Goal: Information Seeking & Learning: Check status

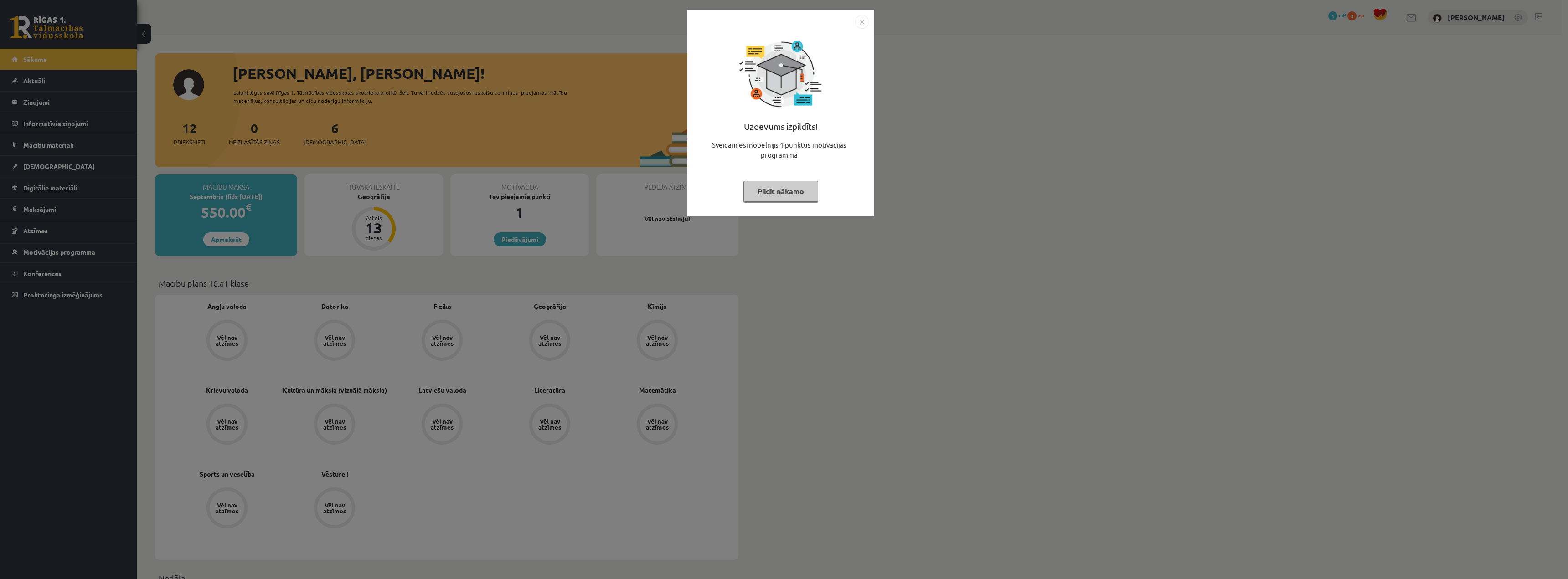
click at [860, 25] on img "Close" at bounding box center [862, 22] width 13 height 13
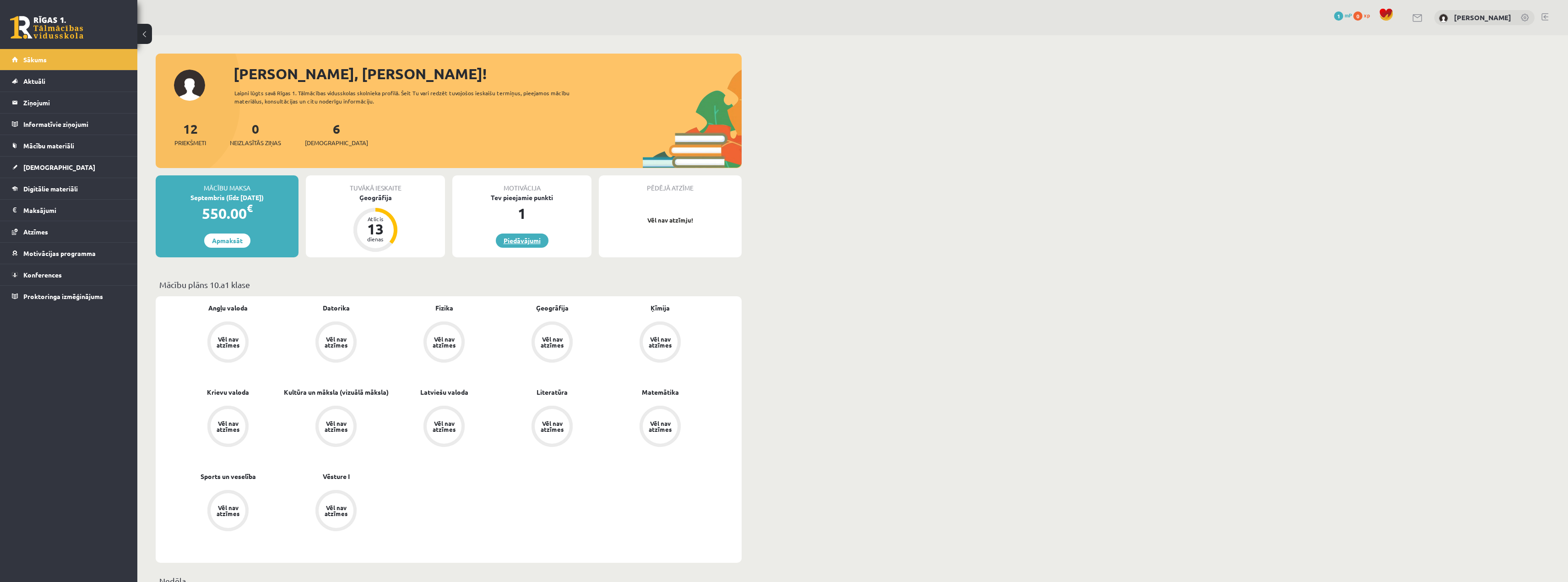
click at [519, 246] on link "Piedāvājumi" at bounding box center [522, 240] width 53 height 14
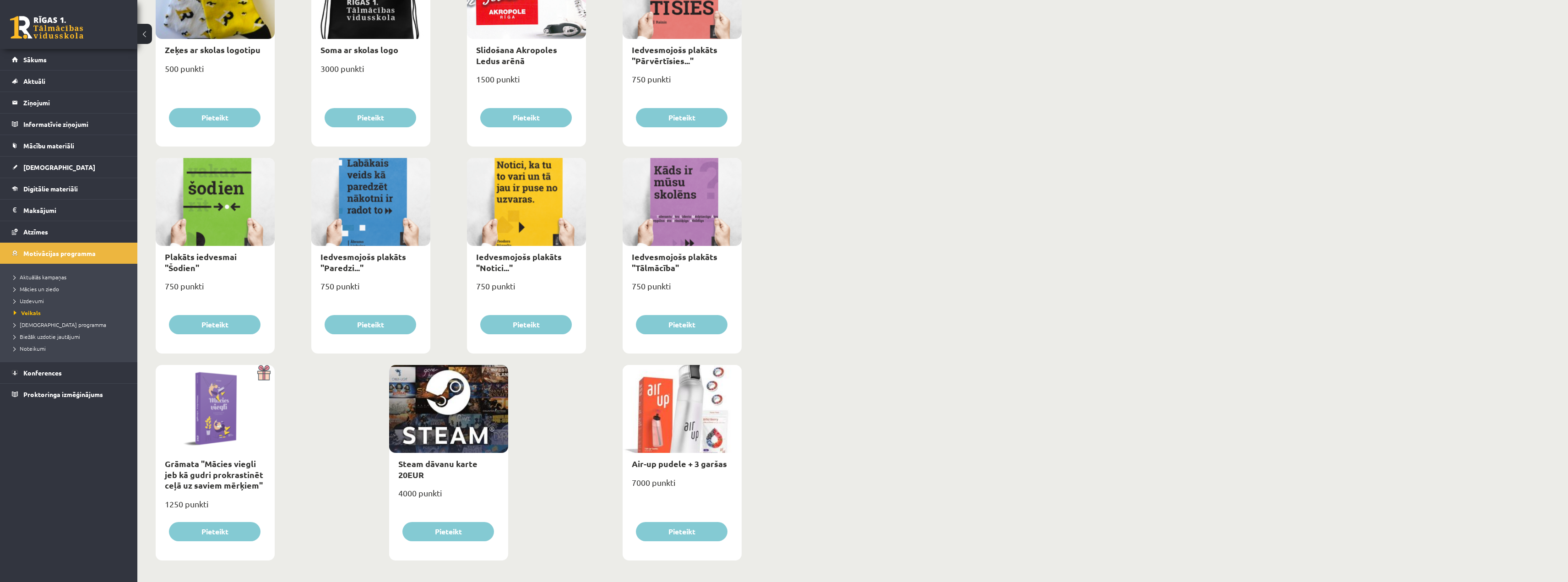
scroll to position [825, 0]
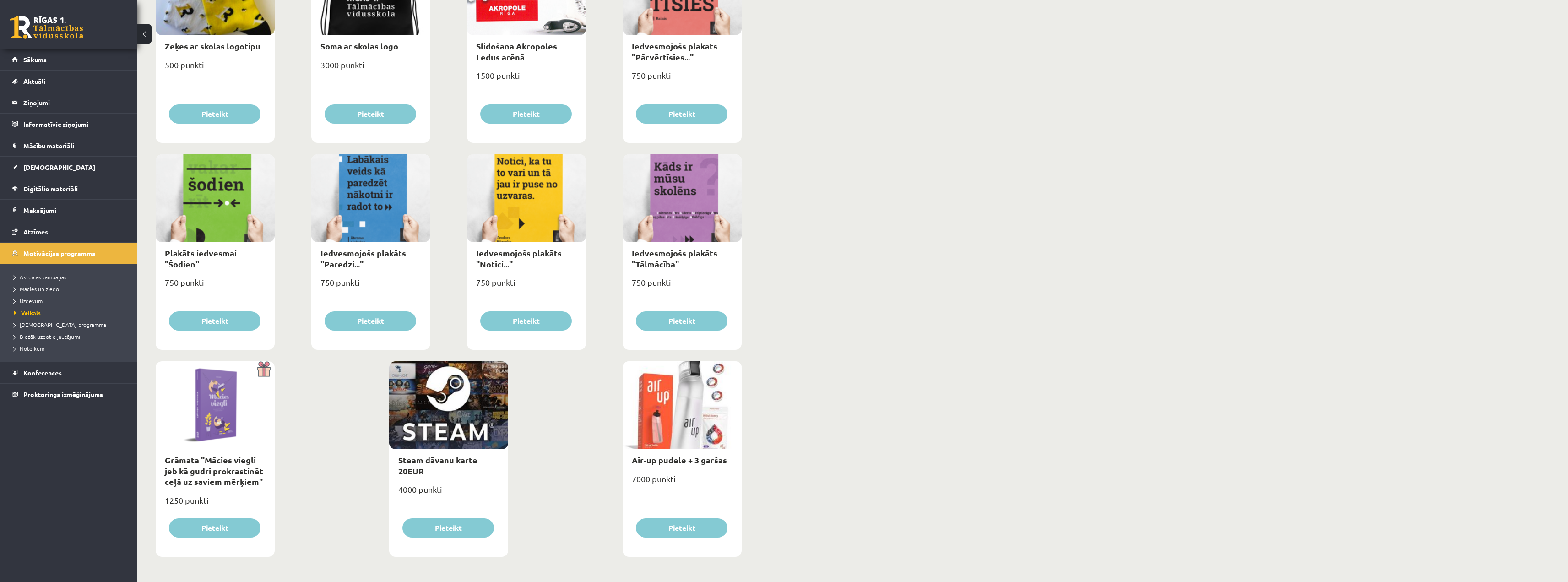
click at [23, 67] on link "Sākums" at bounding box center [68, 59] width 114 height 21
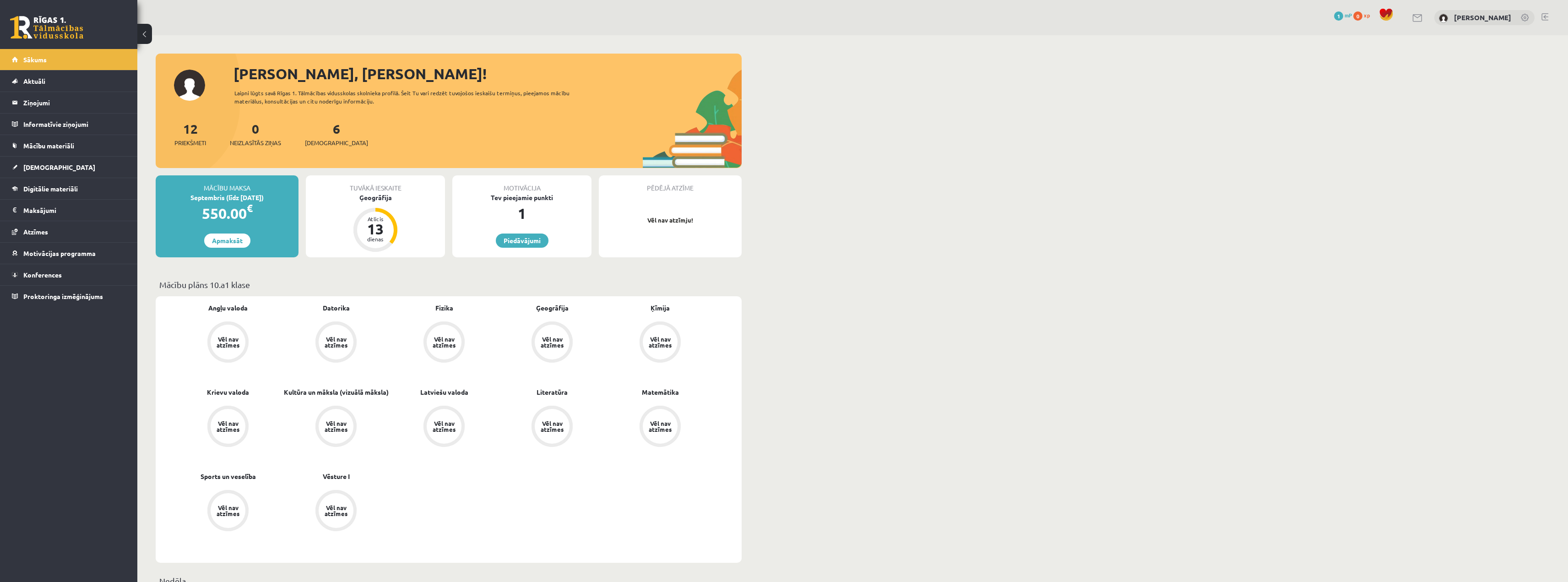
click at [239, 353] on div "Vēl nav atzīmes" at bounding box center [227, 342] width 35 height 35
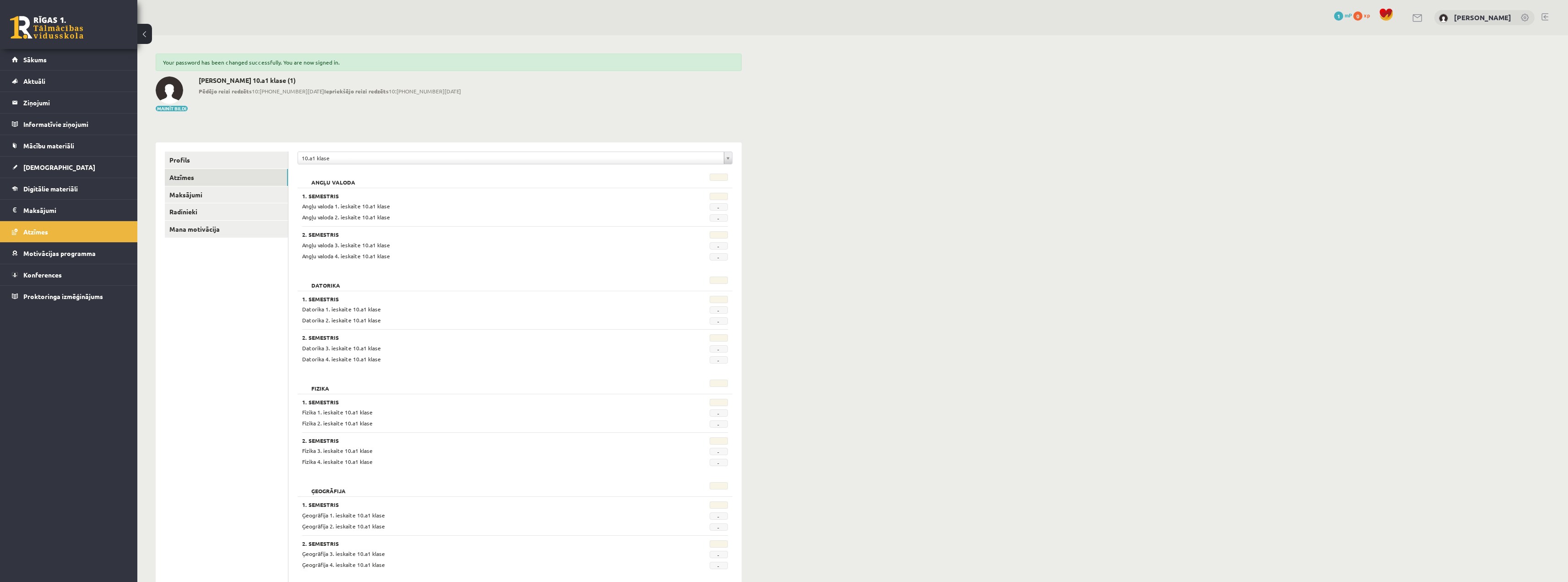
drag, startPoint x: 364, startPoint y: 203, endPoint x: 407, endPoint y: 203, distance: 43.0
click at [407, 203] on div "Angļu valoda 1. ieskaite 10.a1 klase" at bounding box center [478, 206] width 366 height 9
click at [412, 203] on div "Angļu valoda 1. ieskaite 10.a1 klase" at bounding box center [478, 206] width 366 height 9
click at [39, 54] on link "Sākums" at bounding box center [68, 59] width 114 height 21
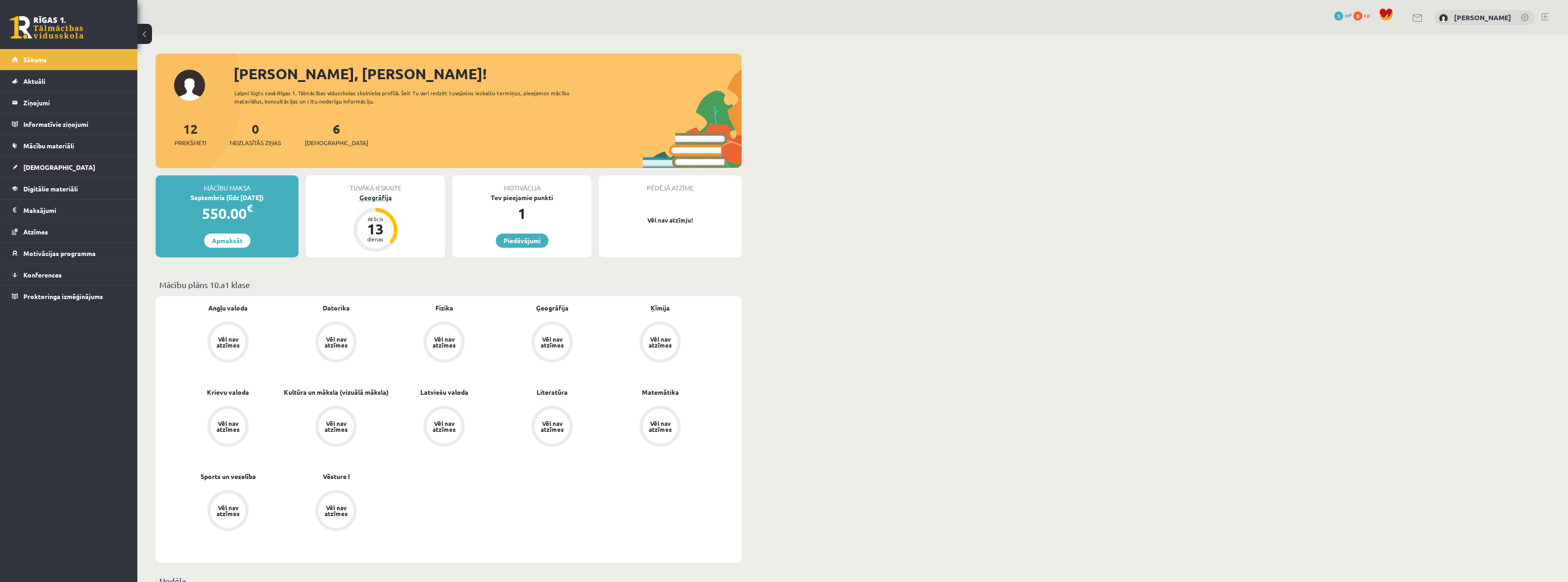
click at [363, 232] on div "13" at bounding box center [375, 229] width 28 height 15
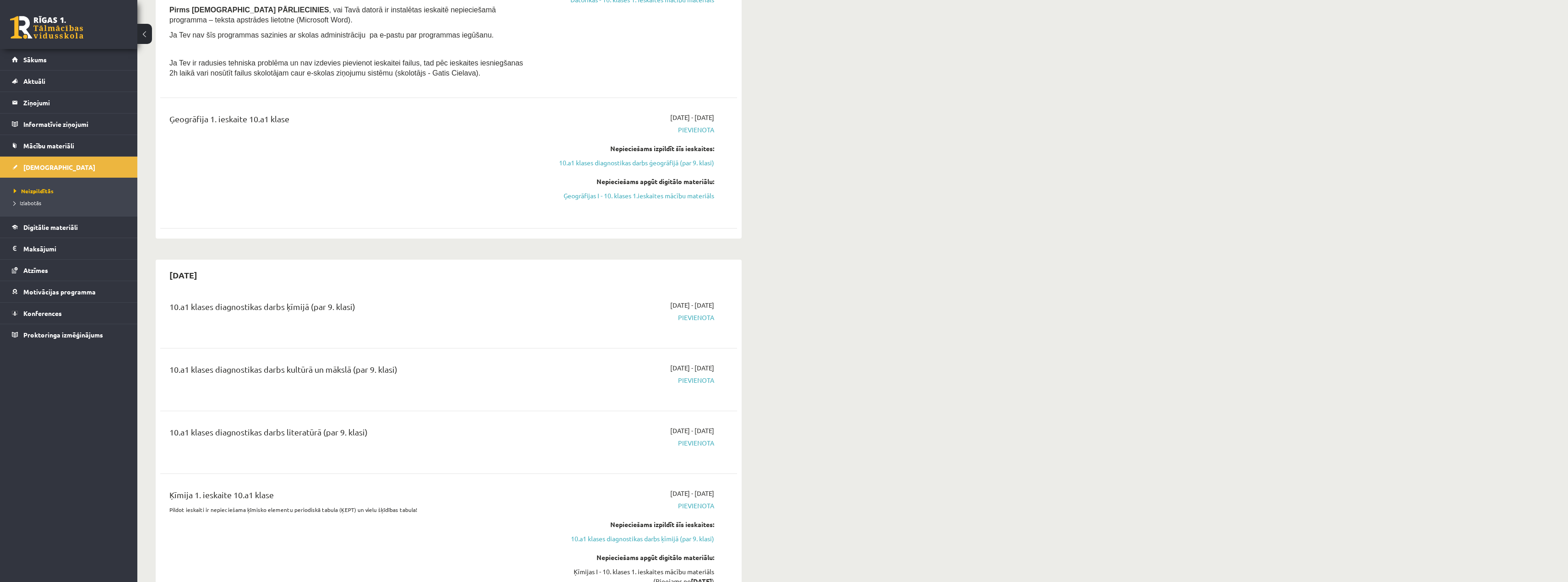
scroll to position [595, 0]
